Goal: Task Accomplishment & Management: Manage account settings

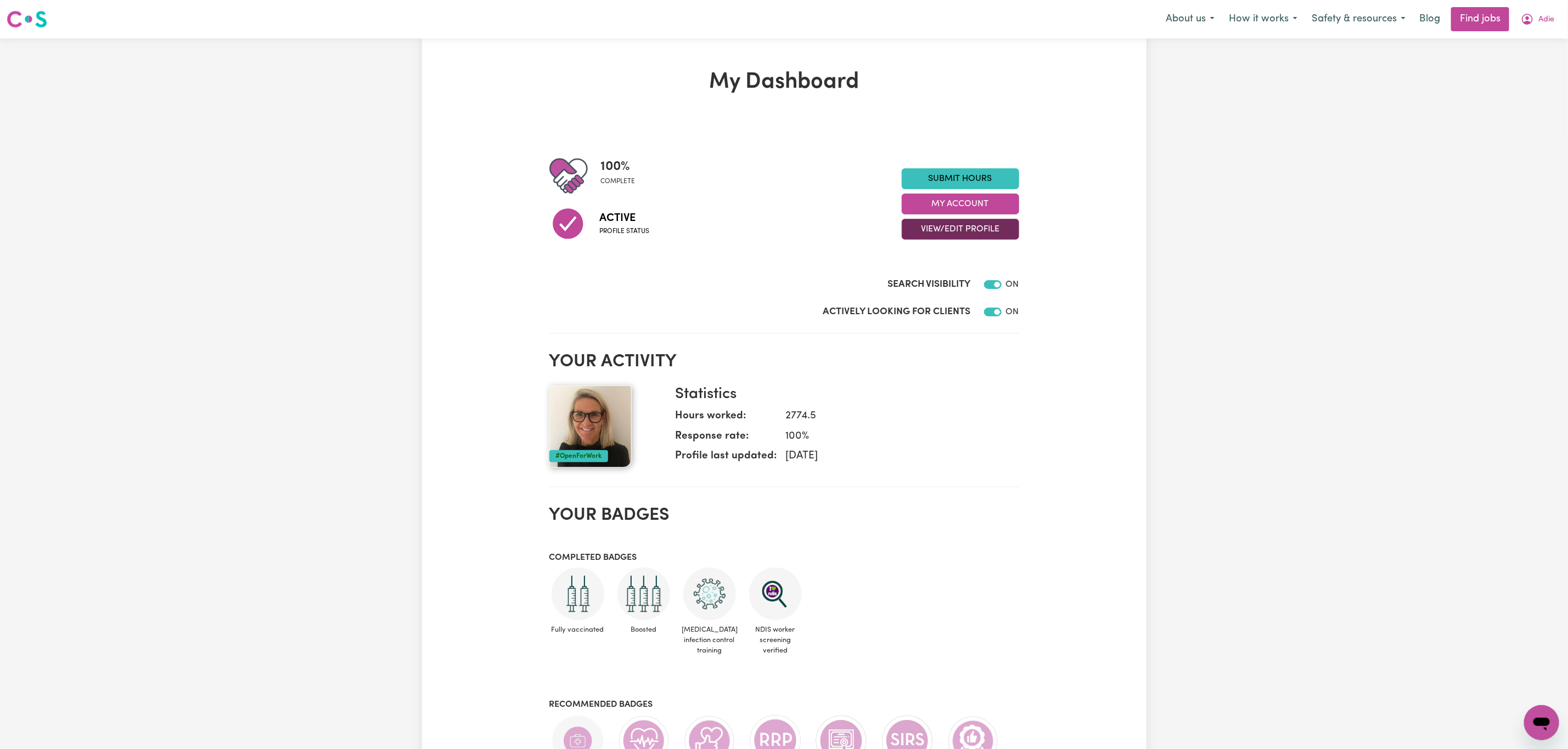
click at [939, 234] on button "View/Edit Profile" at bounding box center [960, 229] width 118 height 21
click at [940, 276] on link "Edit Profile" at bounding box center [953, 279] width 103 height 22
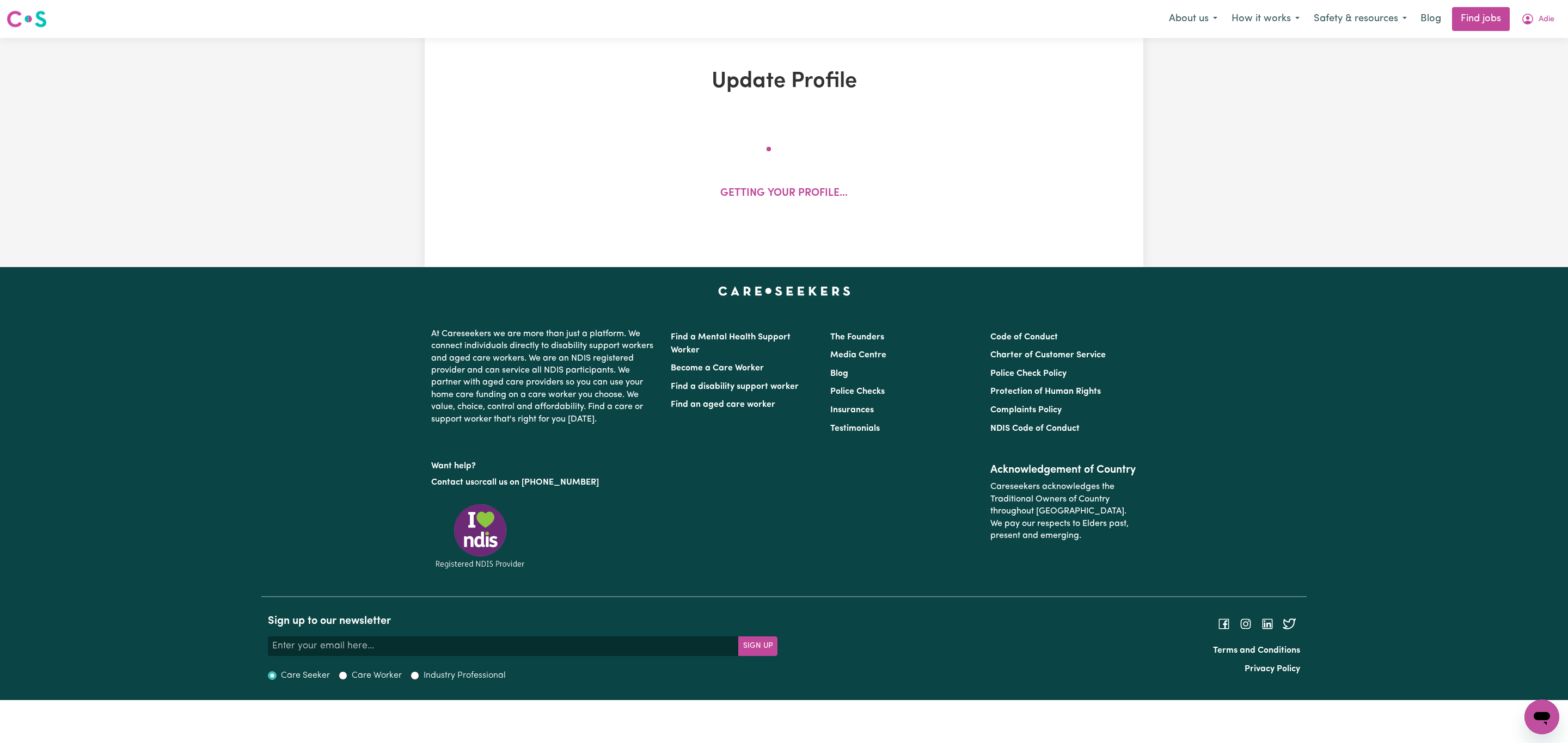
select select "[DEMOGRAPHIC_DATA]"
select select "[DEMOGRAPHIC_DATA] Citizen"
select select "Studying a healthcare related degree or qualification"
select select "50"
select select "65"
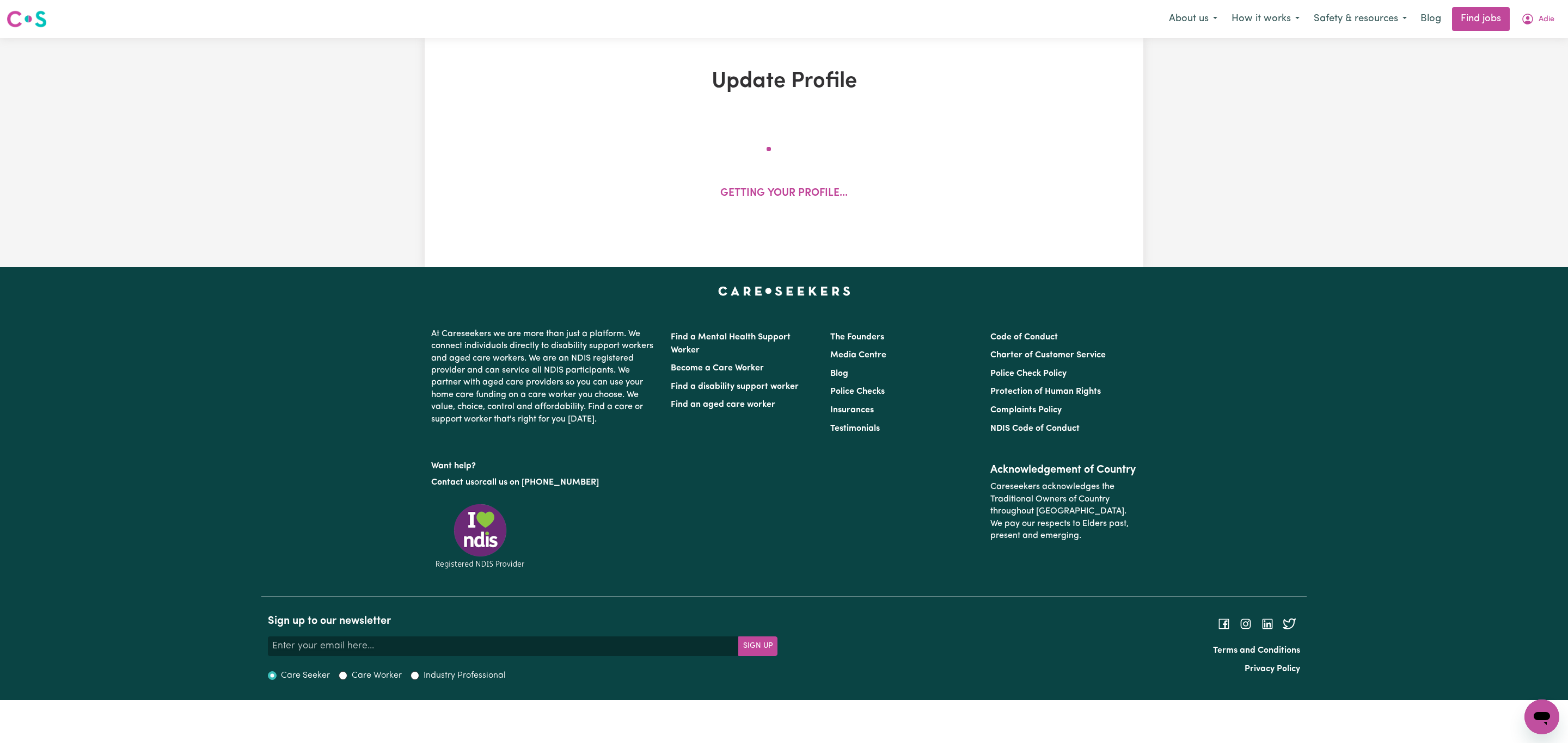
select select "90"
select select "105"
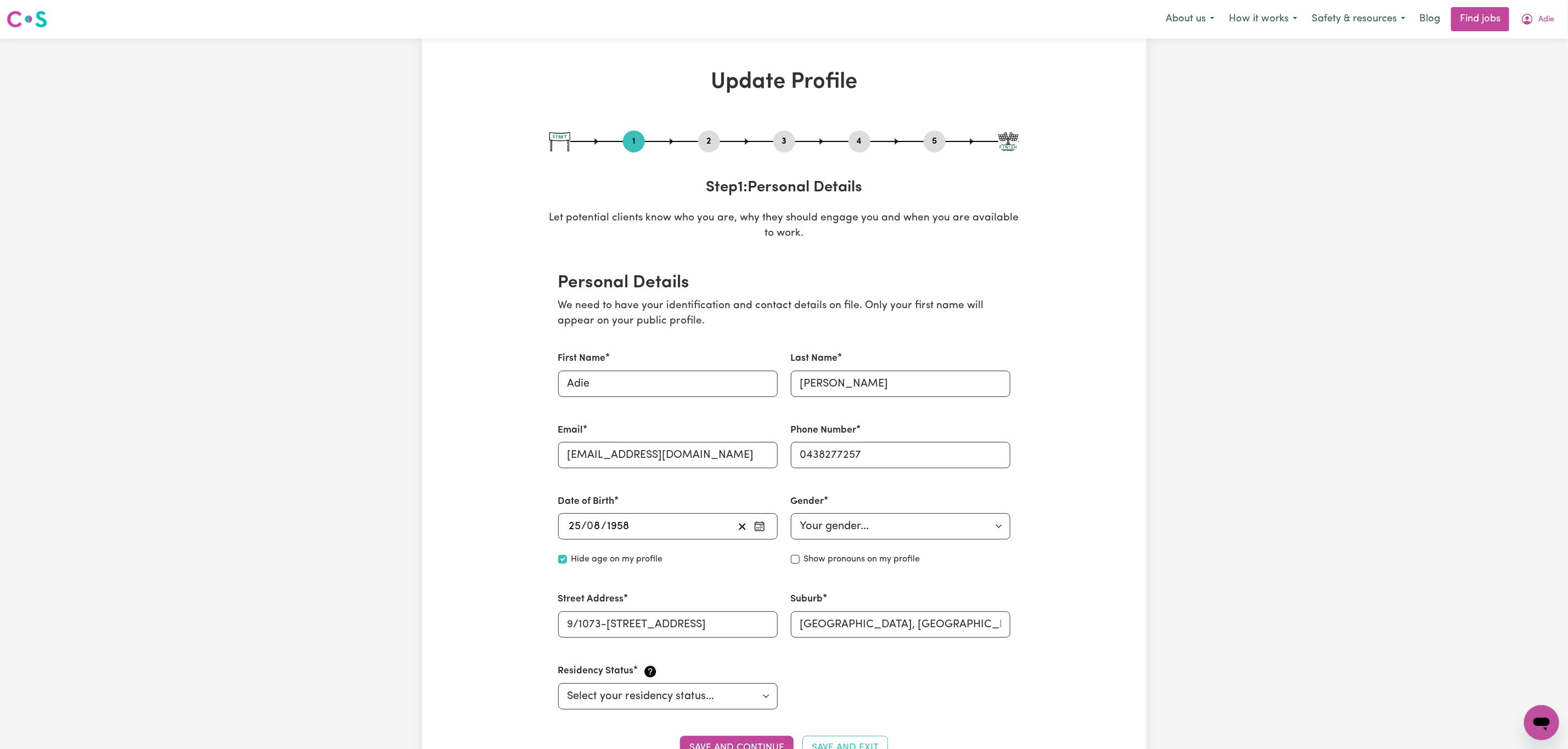
drag, startPoint x: 698, startPoint y: 142, endPoint x: 706, endPoint y: 151, distance: 12.0
click at [706, 150] on div "2" at bounding box center [709, 141] width 22 height 22
click at [704, 148] on button "2" at bounding box center [709, 141] width 22 height 14
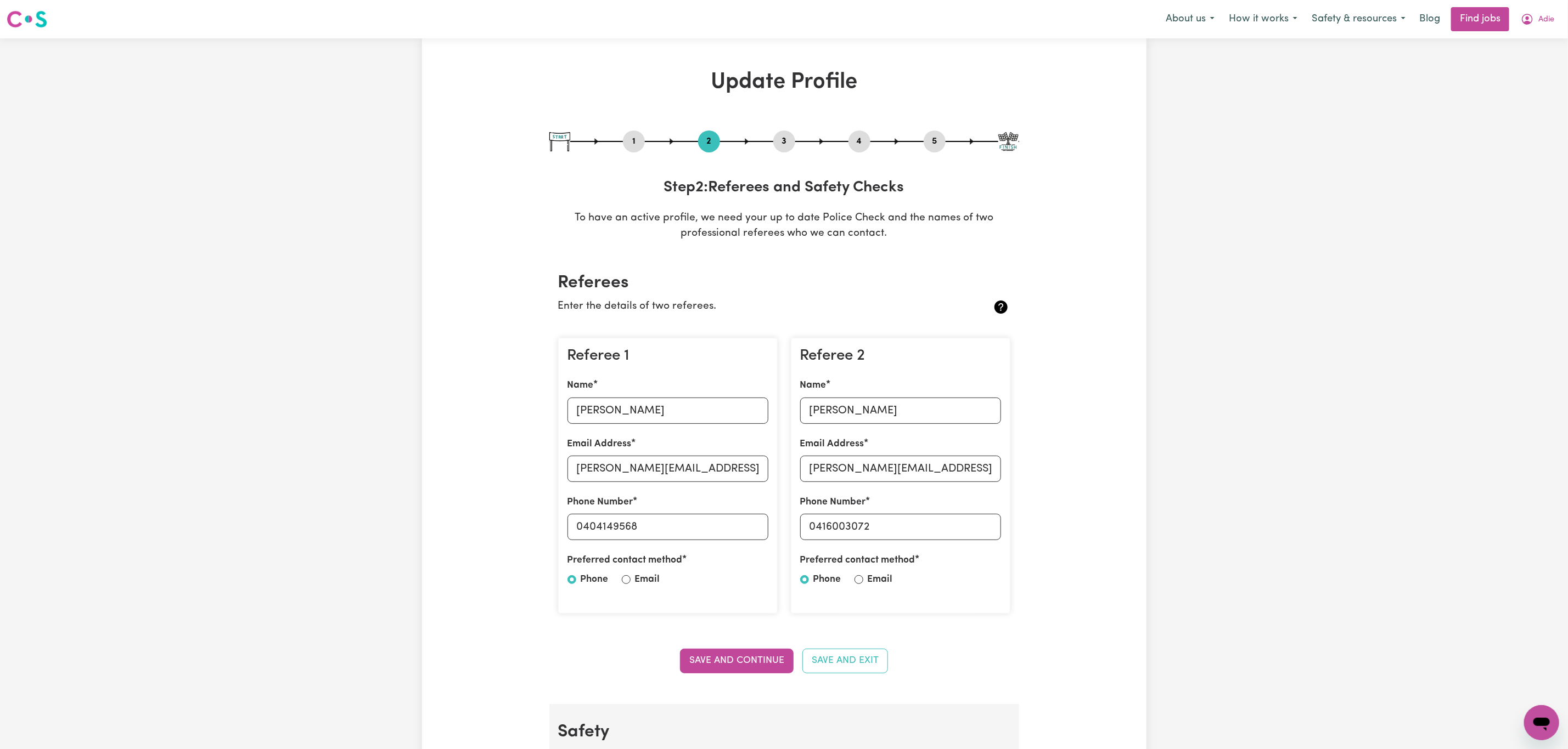
click at [785, 144] on button "3" at bounding box center [784, 141] width 22 height 14
select select "Certificate III (Individual Support)"
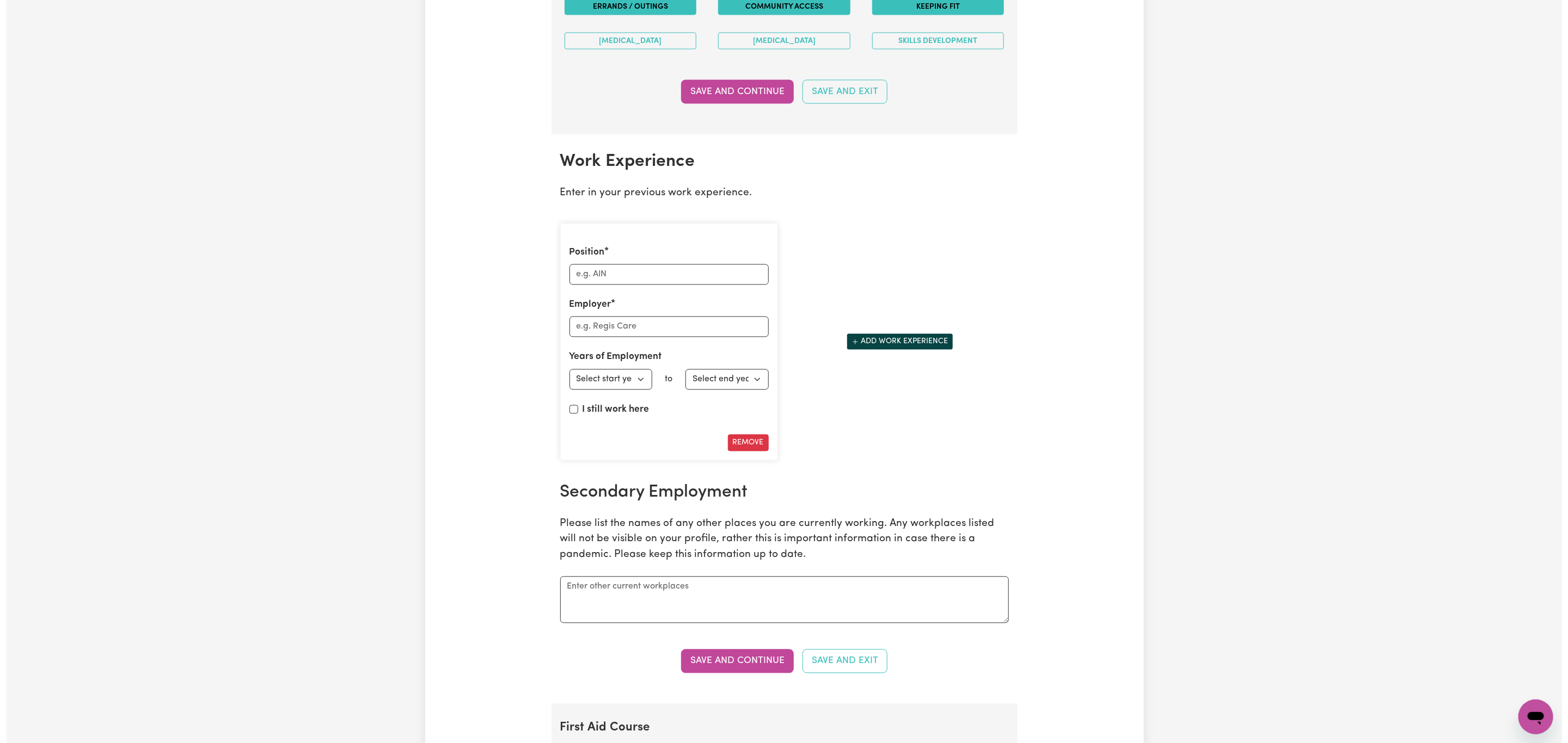
scroll to position [1632, 0]
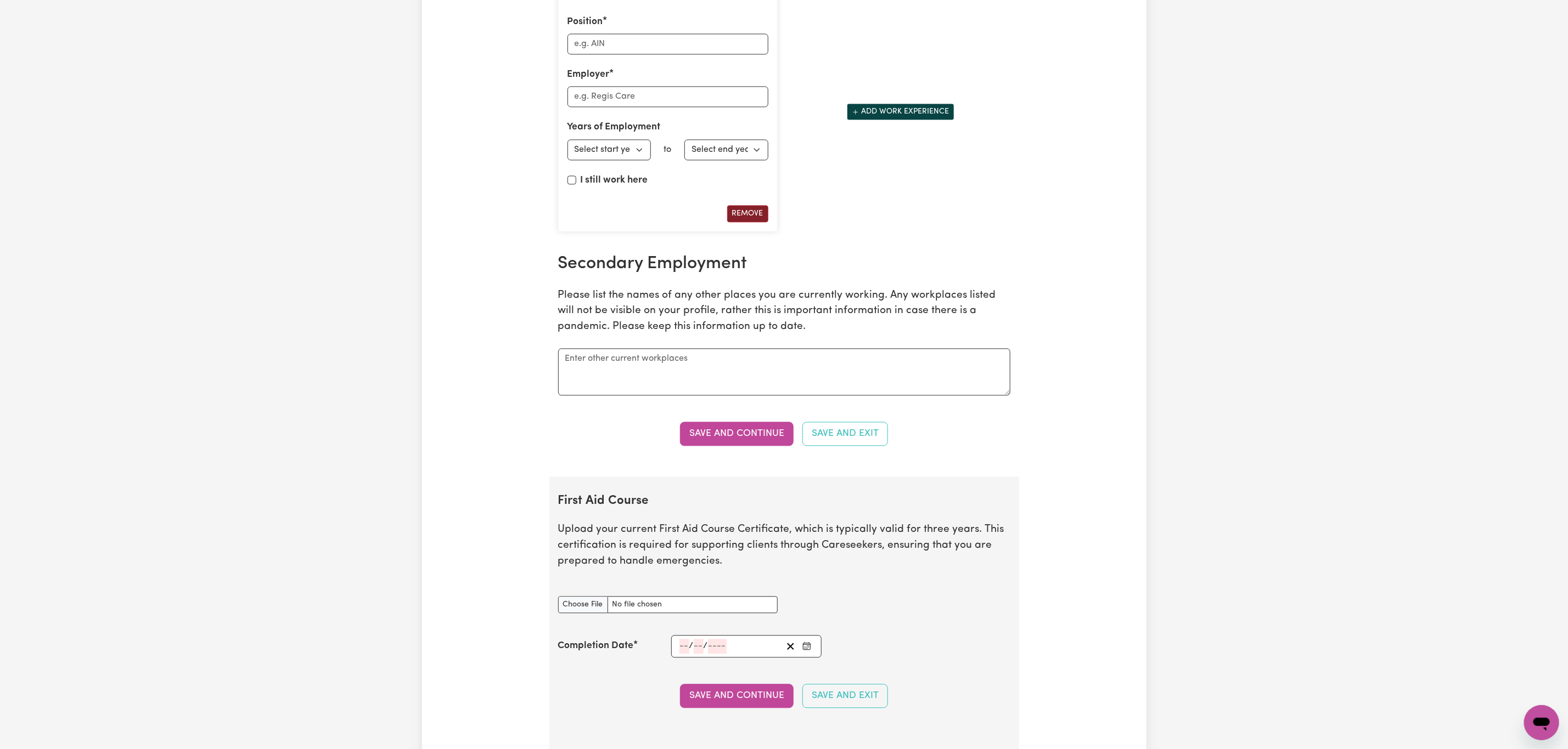
click at [751, 222] on button "Remove" at bounding box center [747, 213] width 41 height 17
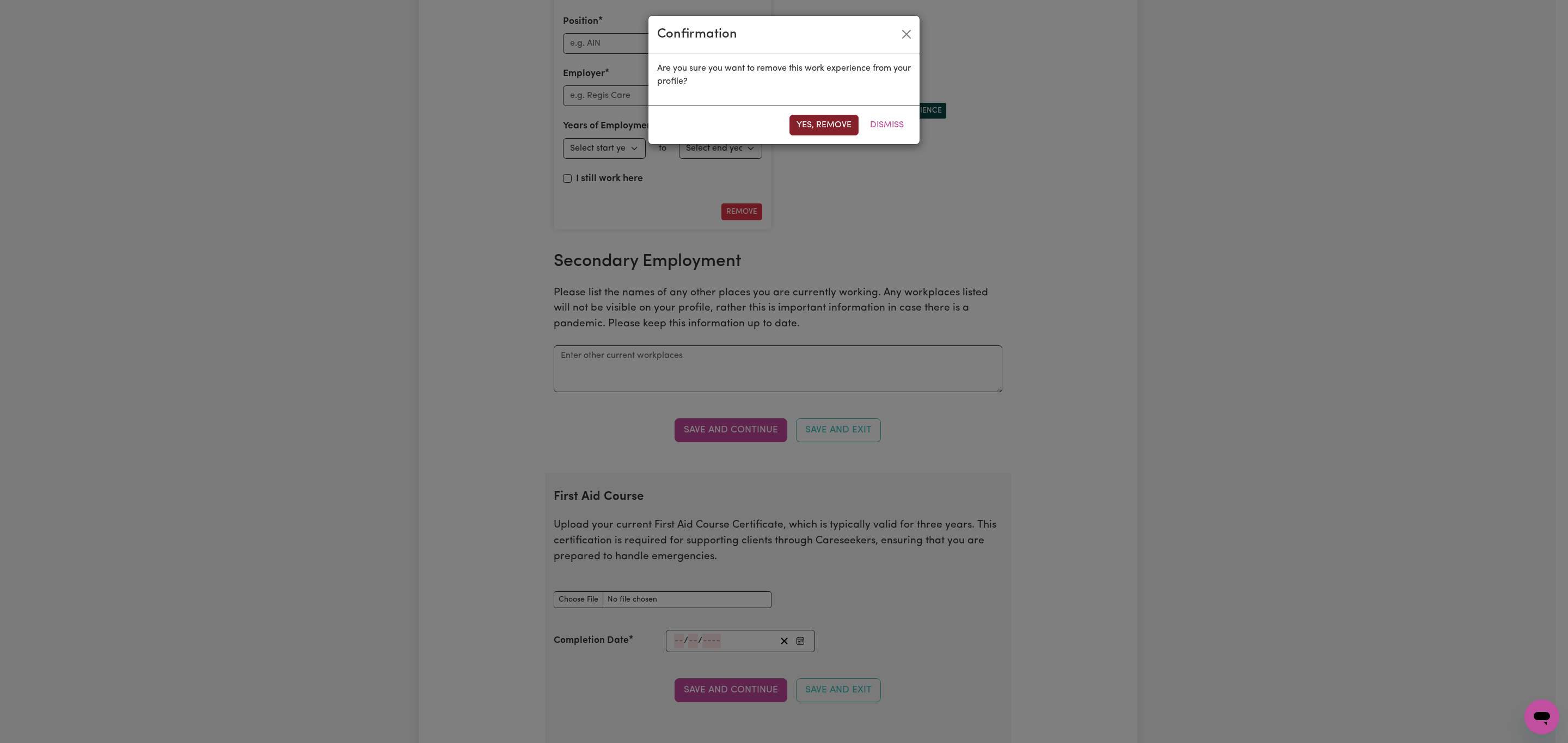
click at [831, 121] on button "Yes, remove" at bounding box center [824, 126] width 69 height 21
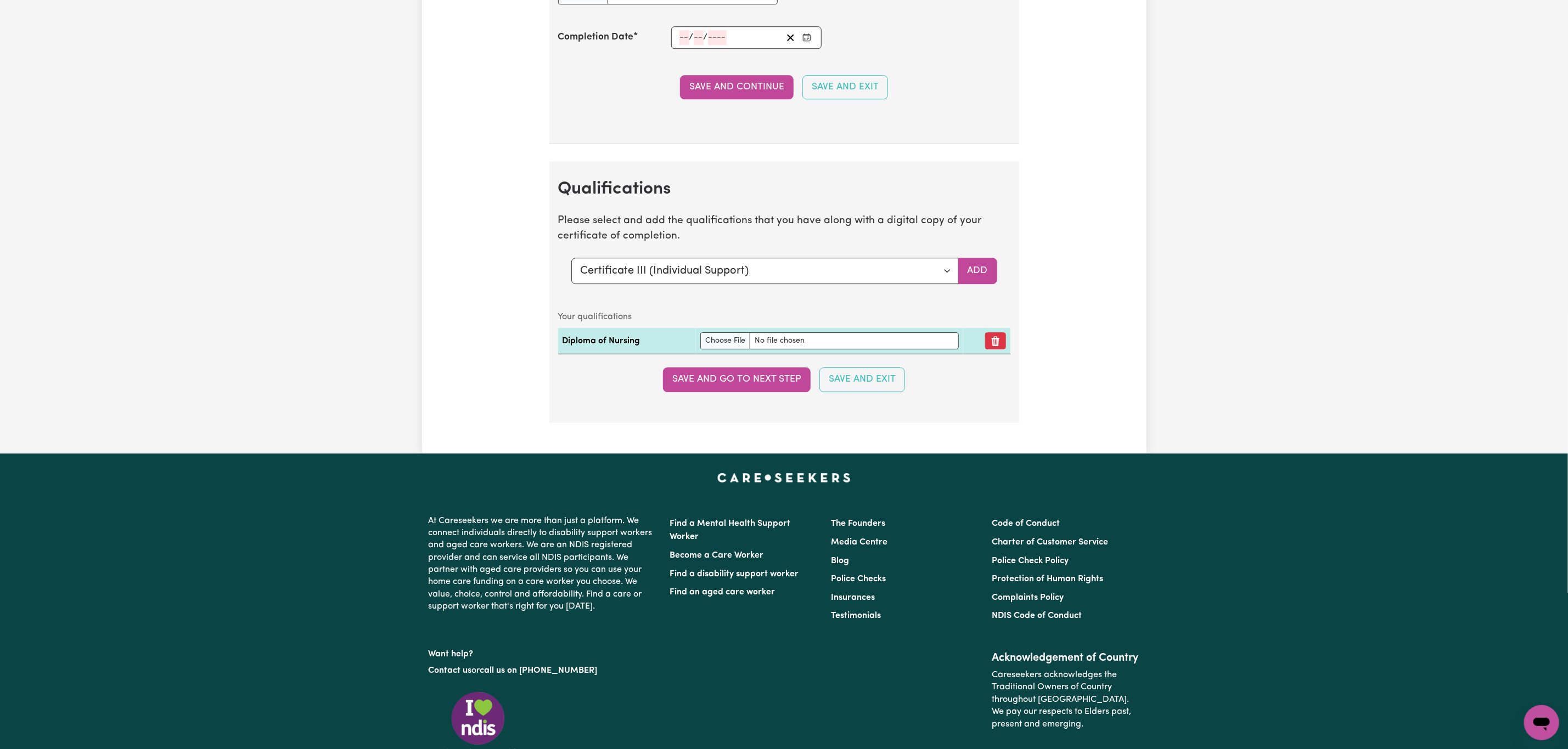
scroll to position [2361, 0]
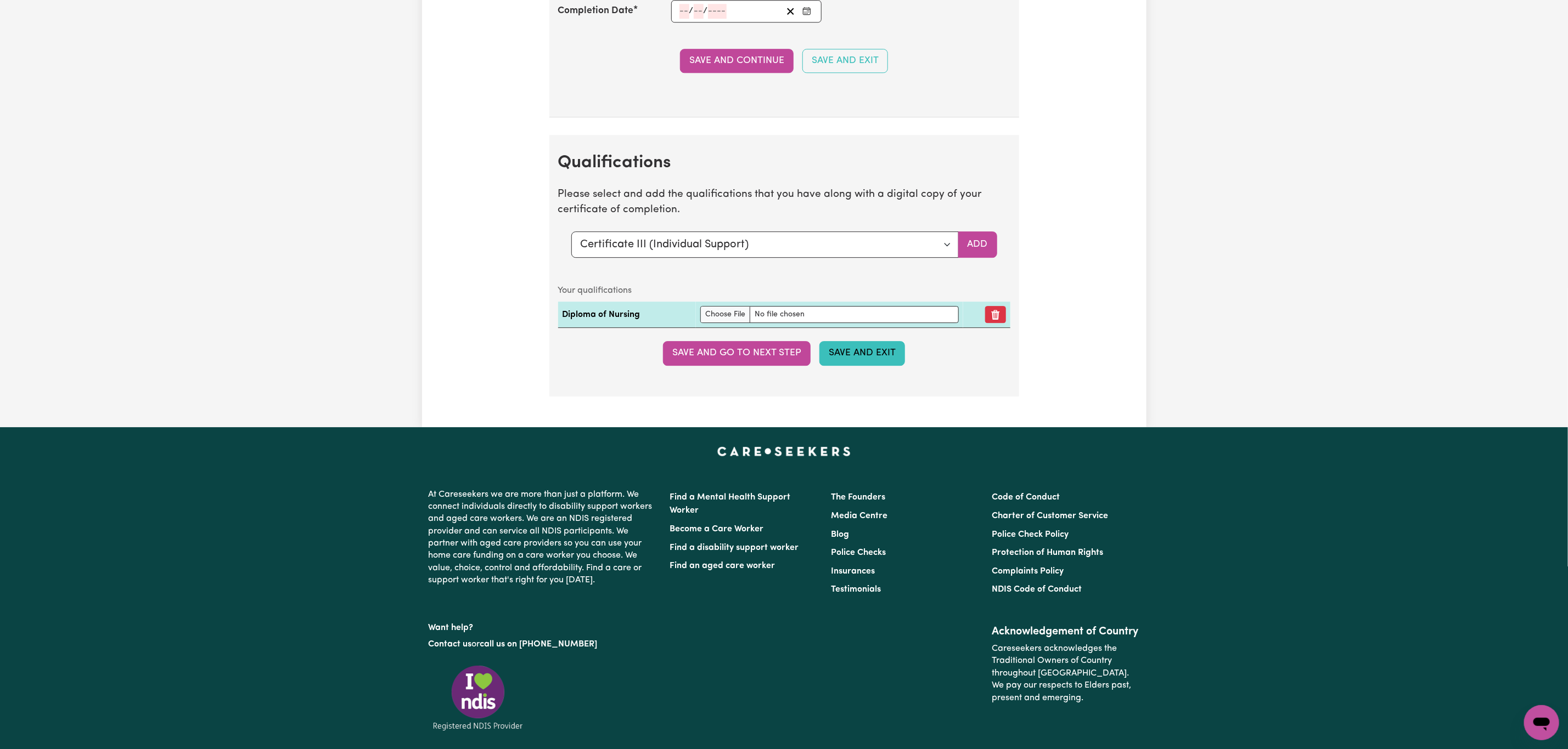
click at [861, 366] on button "Save and Exit" at bounding box center [862, 354] width 85 height 24
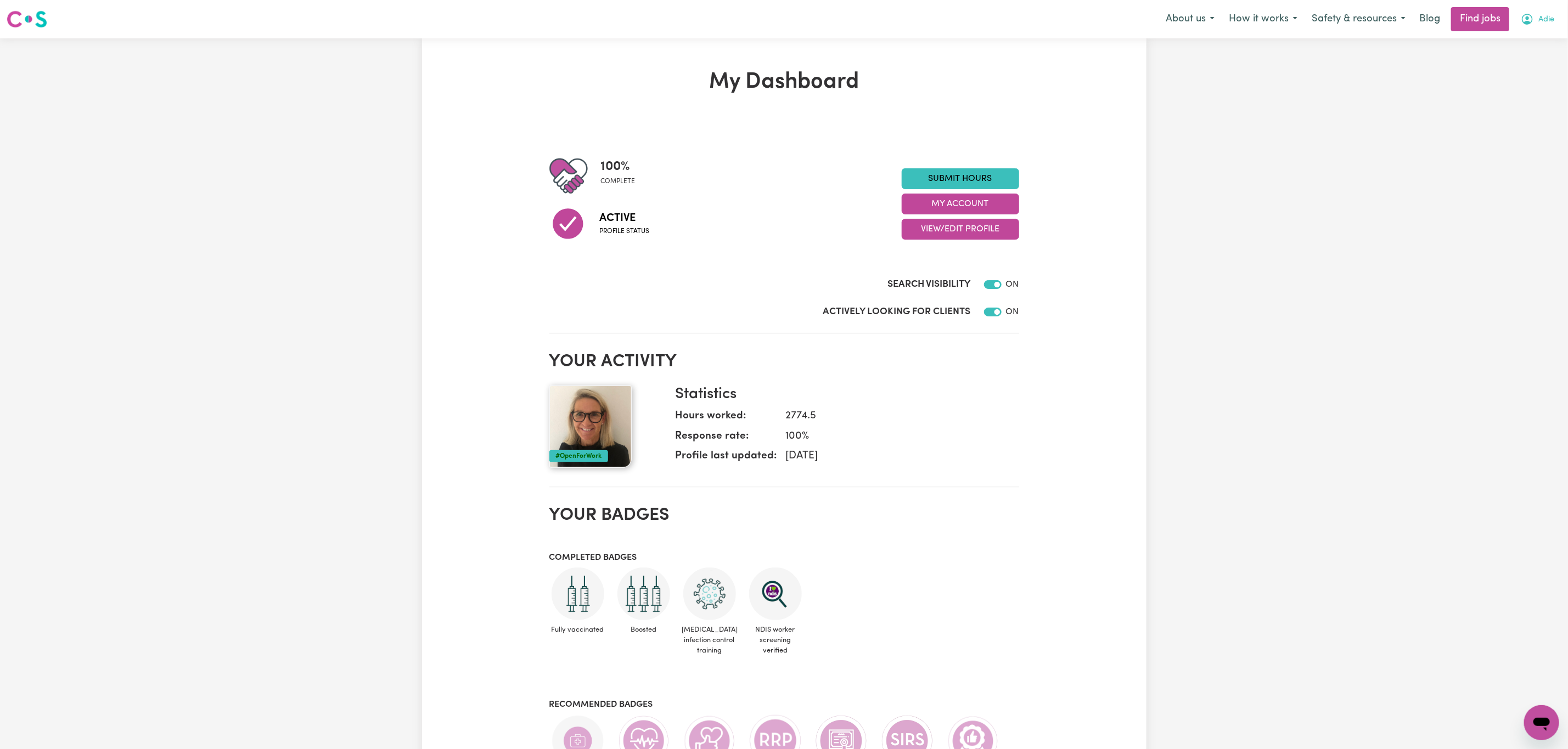
click at [1540, 13] on button "Adie" at bounding box center [1537, 19] width 48 height 23
click at [1505, 92] on link "Logout" at bounding box center [1517, 84] width 87 height 21
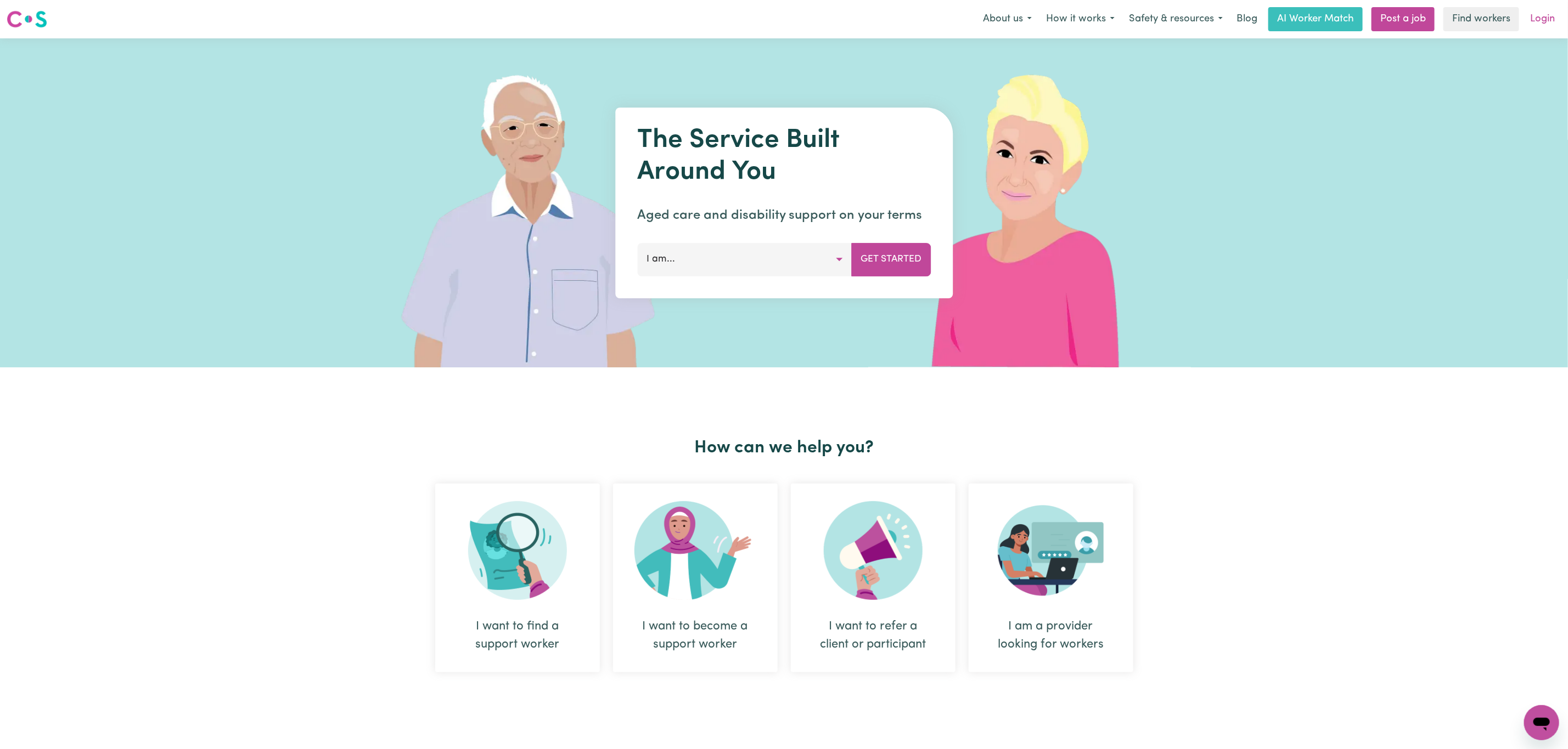
click at [1540, 20] on link "Login" at bounding box center [1542, 19] width 38 height 24
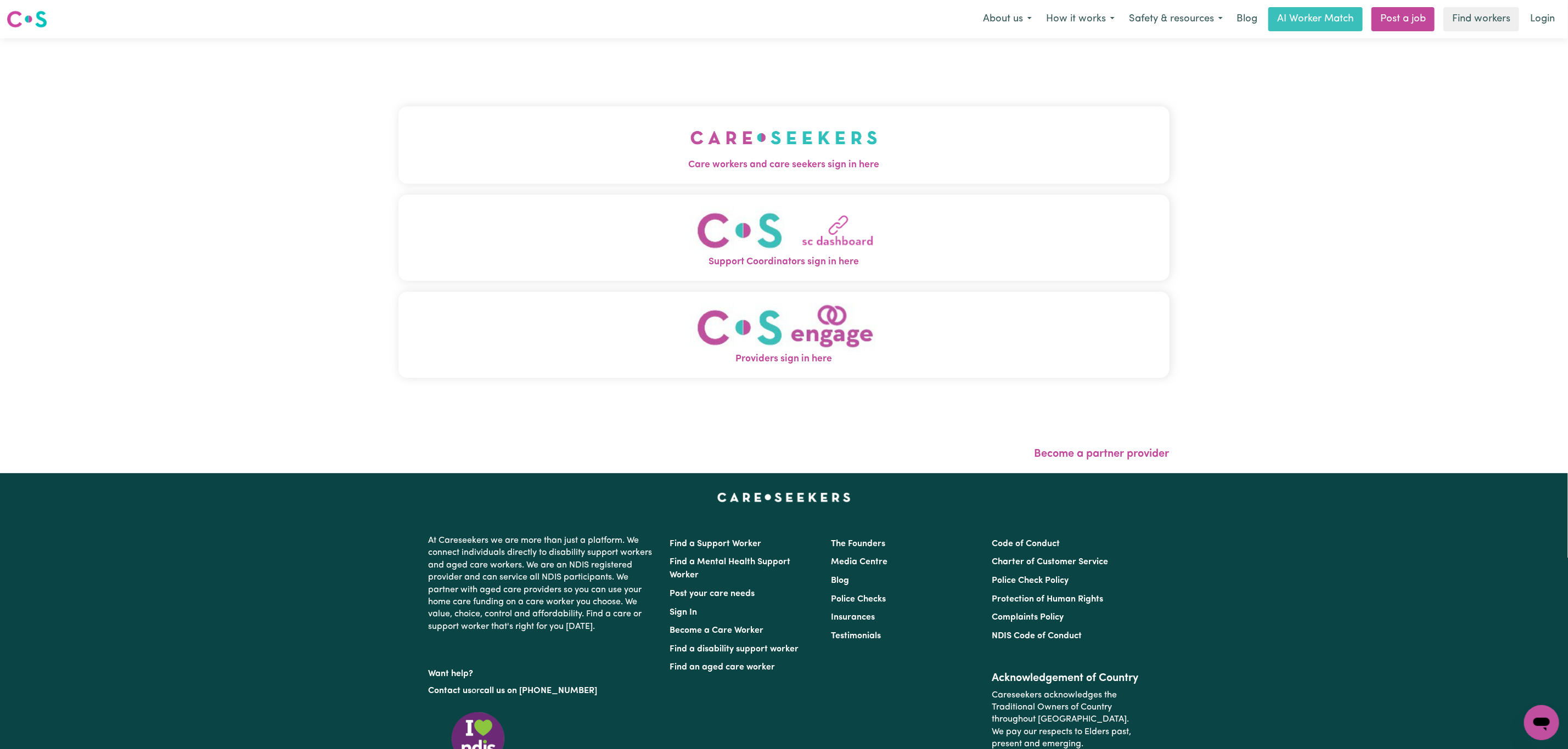
drag, startPoint x: 619, startPoint y: 125, endPoint x: 613, endPoint y: 130, distance: 7.8
click at [614, 130] on button "Care workers and care seekers sign in here" at bounding box center [784, 145] width 771 height 77
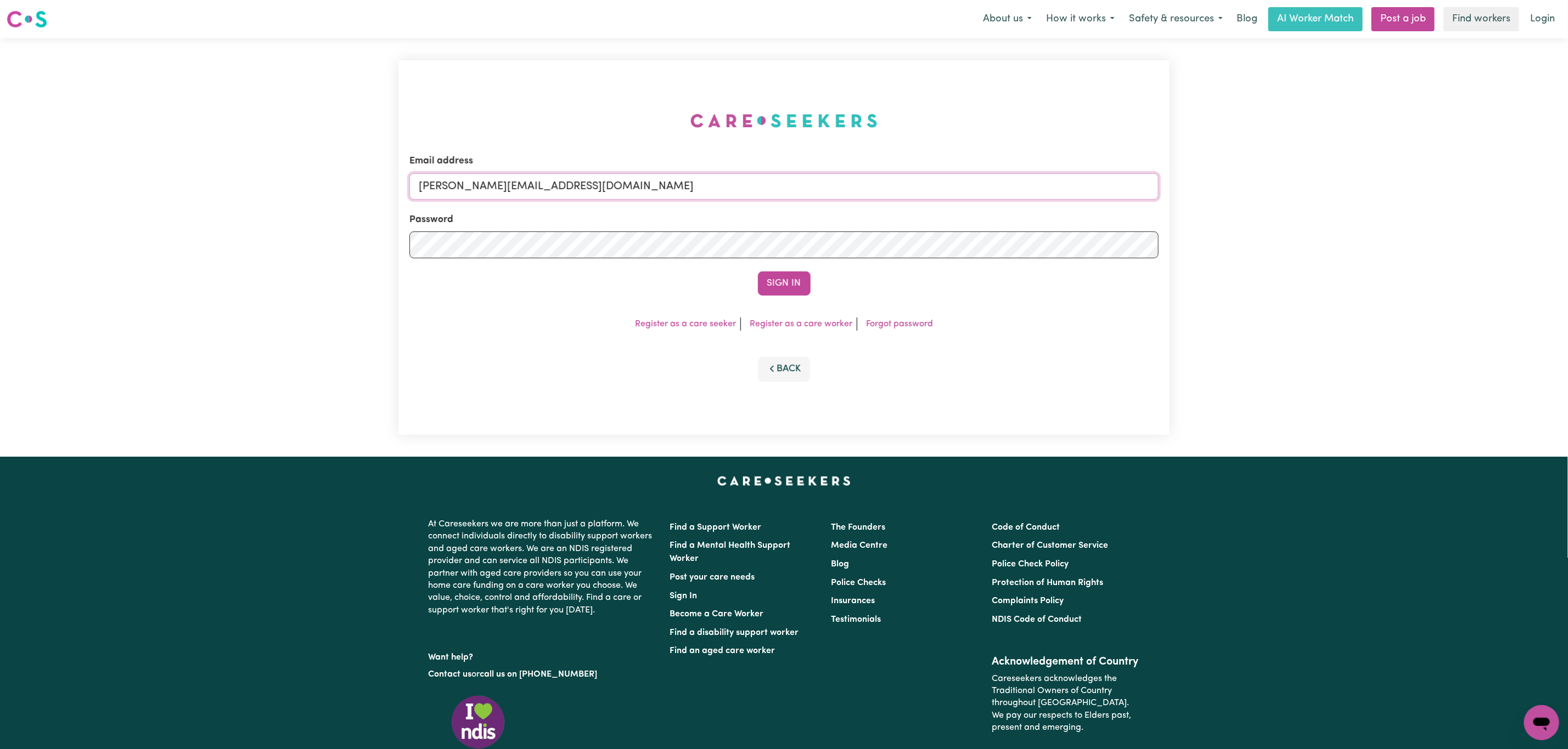
drag, startPoint x: 448, startPoint y: 192, endPoint x: 461, endPoint y: 195, distance: 13.3
click at [448, 192] on input "[PERSON_NAME][EMAIL_ADDRESS][DOMAIN_NAME]" at bounding box center [784, 186] width 749 height 26
drag, startPoint x: 476, startPoint y: 189, endPoint x: 843, endPoint y: 193, distance: 367.0
click at [843, 193] on input "[EMAIL_ADDRESS][PERSON_NAME][DOMAIN_NAME]" at bounding box center [784, 186] width 749 height 26
type input "[EMAIL_ADDRESS][DOMAIN_NAME]"
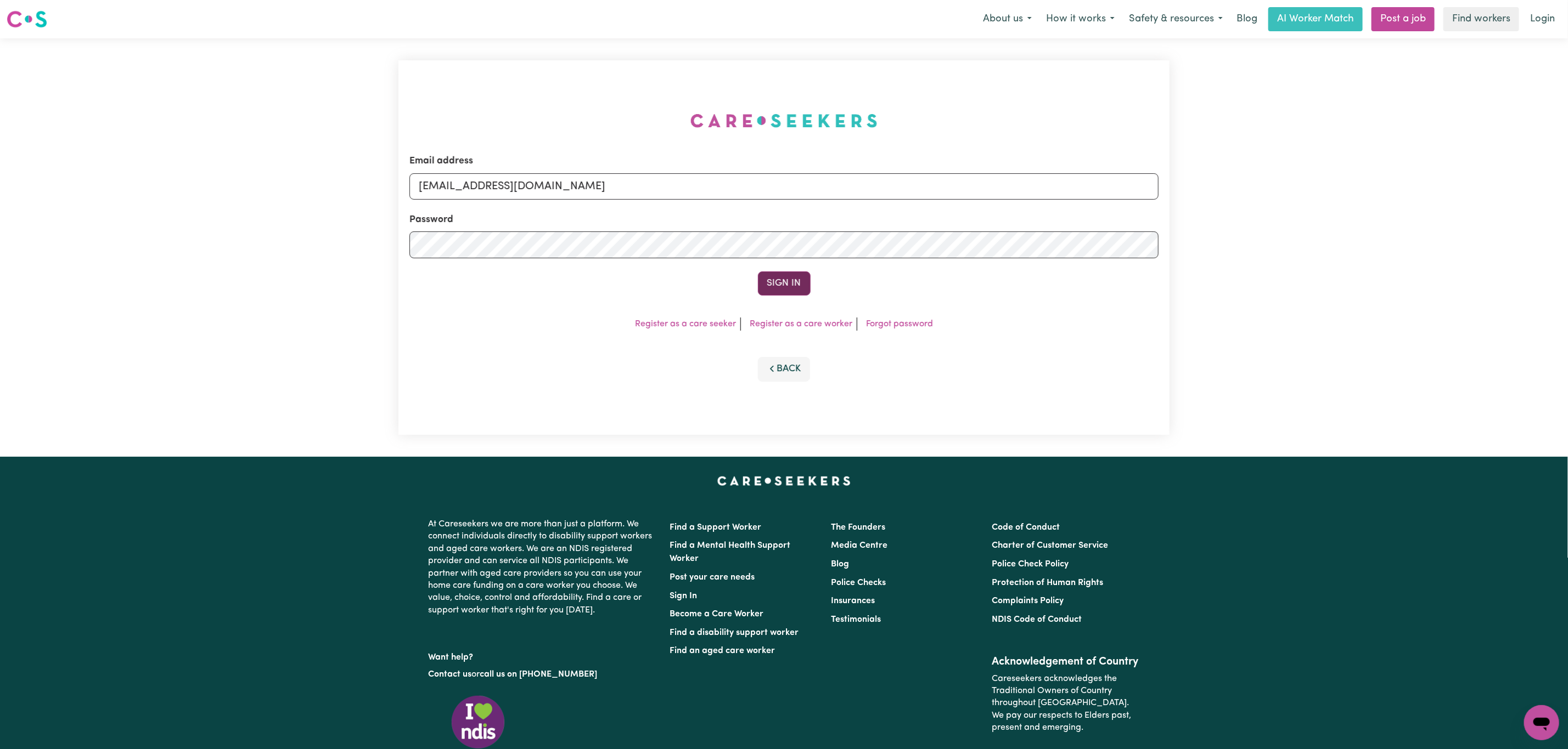
click at [784, 283] on button "Sign In" at bounding box center [784, 284] width 52 height 24
